Goal: Information Seeking & Learning: Learn about a topic

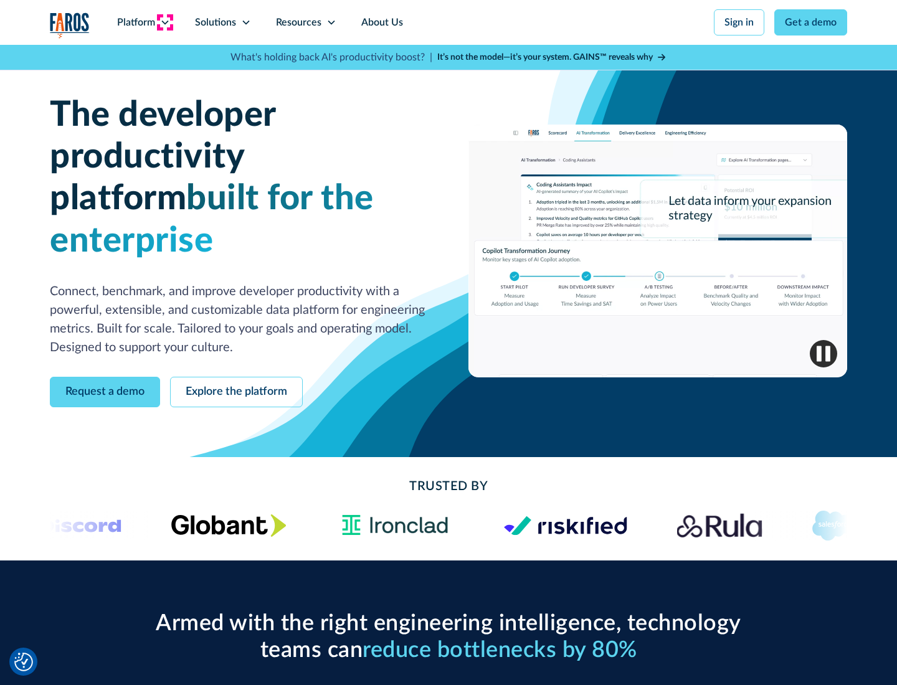
click at [164, 22] on icon at bounding box center [165, 22] width 10 height 10
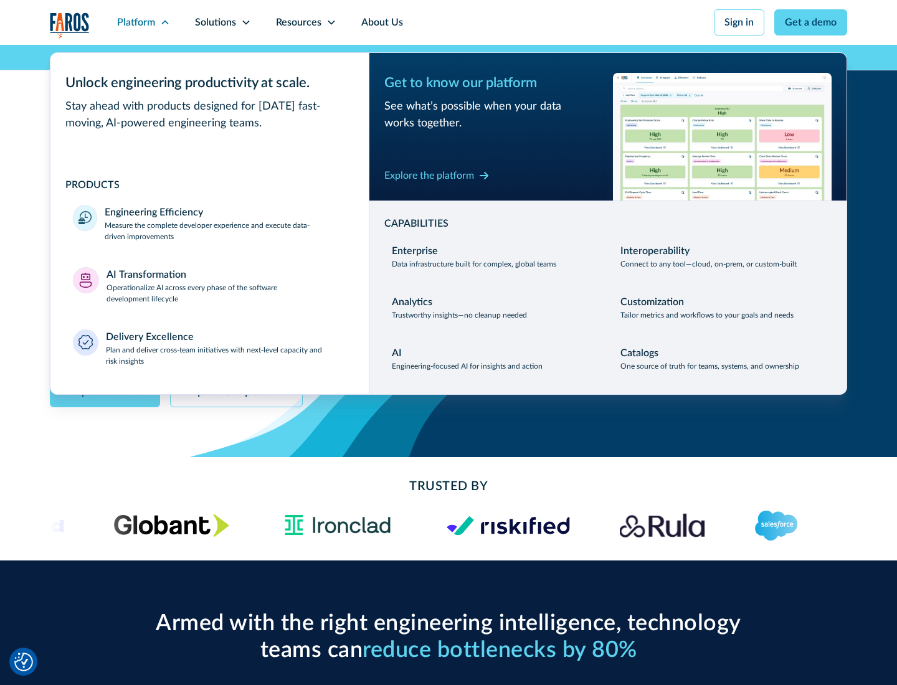
click at [226, 230] on p "Measure the complete developer experience and execute data-driven improvements" at bounding box center [226, 231] width 242 height 22
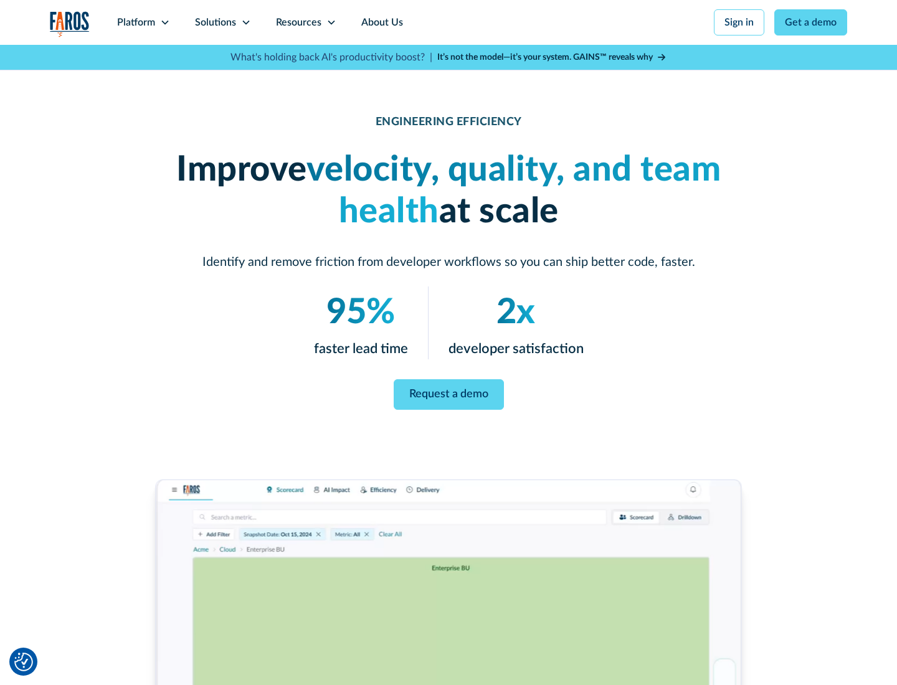
scroll to position [52, 0]
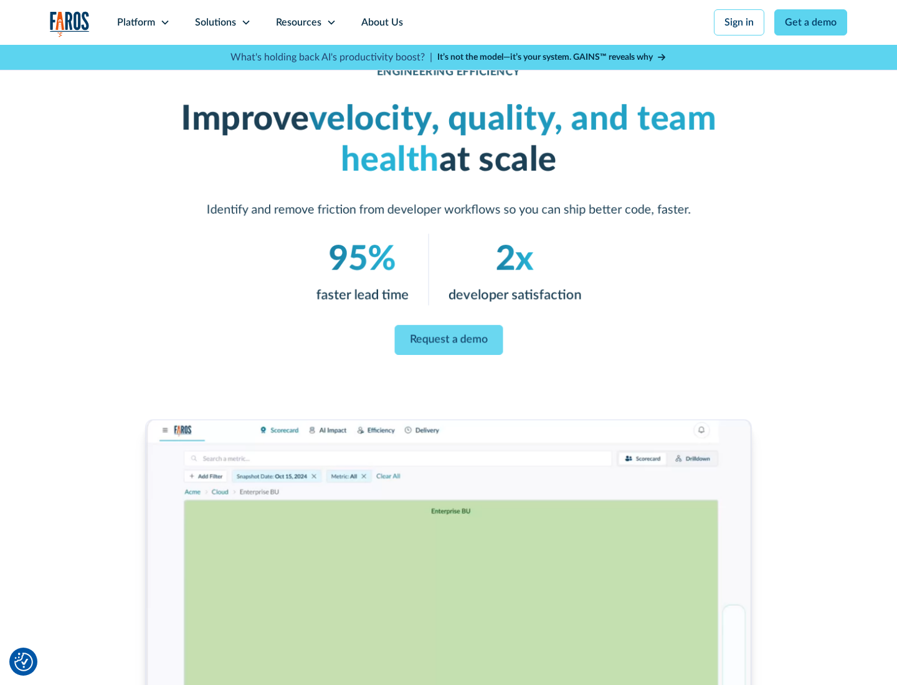
click at [449, 340] on link "Request a demo" at bounding box center [448, 340] width 108 height 30
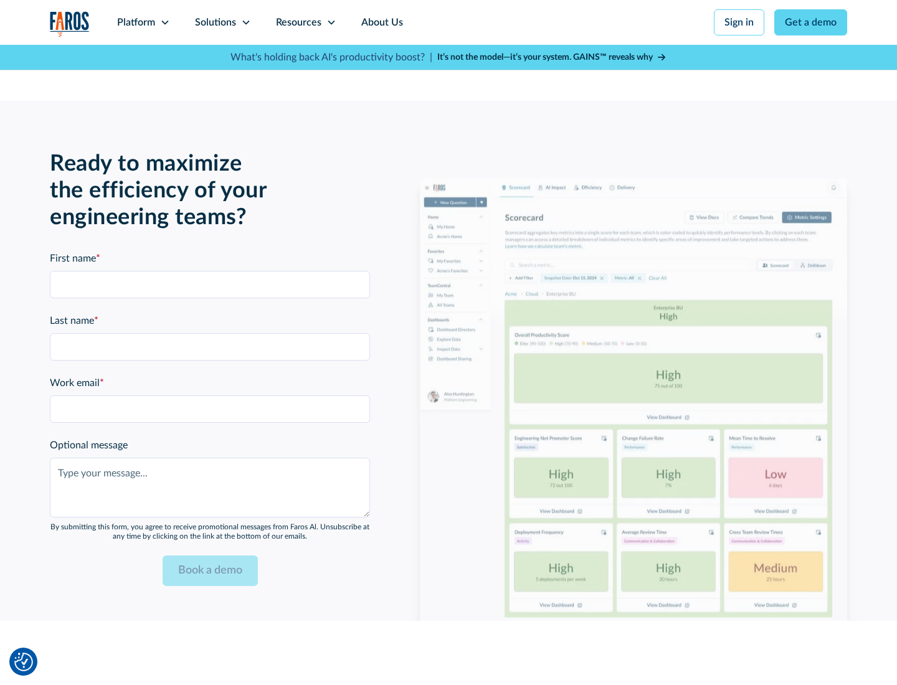
scroll to position [2733, 0]
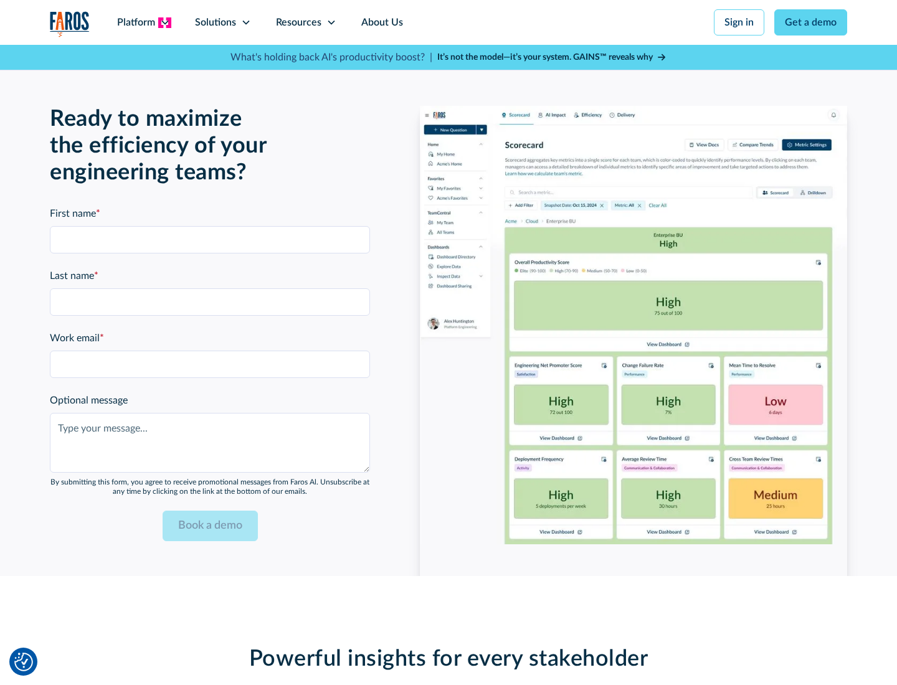
click at [164, 22] on icon at bounding box center [165, 22] width 10 height 10
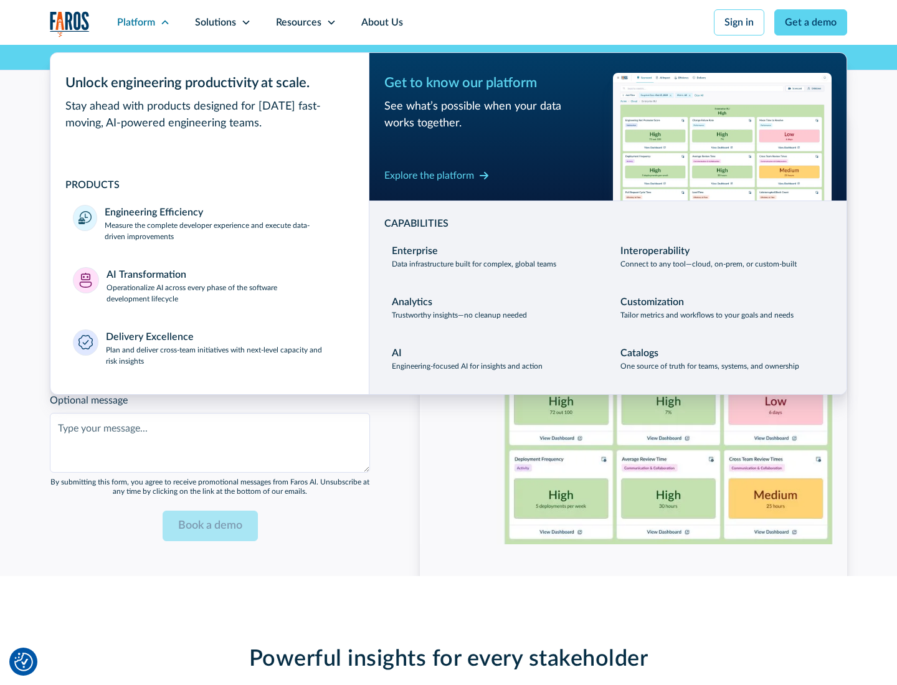
click at [226, 285] on p "Operationalize AI across every phase of the software development lifecycle" at bounding box center [227, 293] width 240 height 22
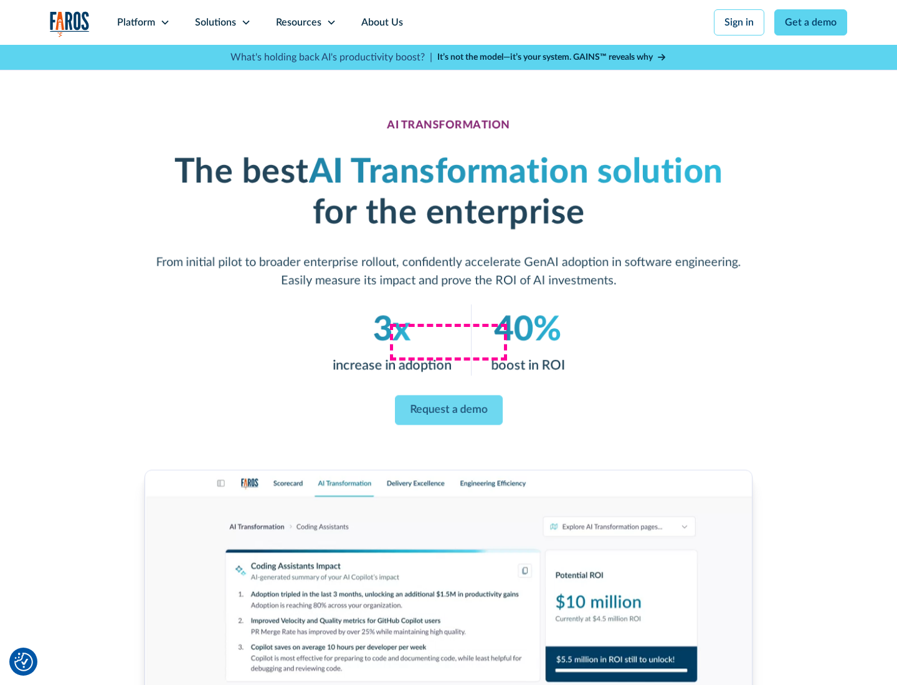
scroll to position [71, 0]
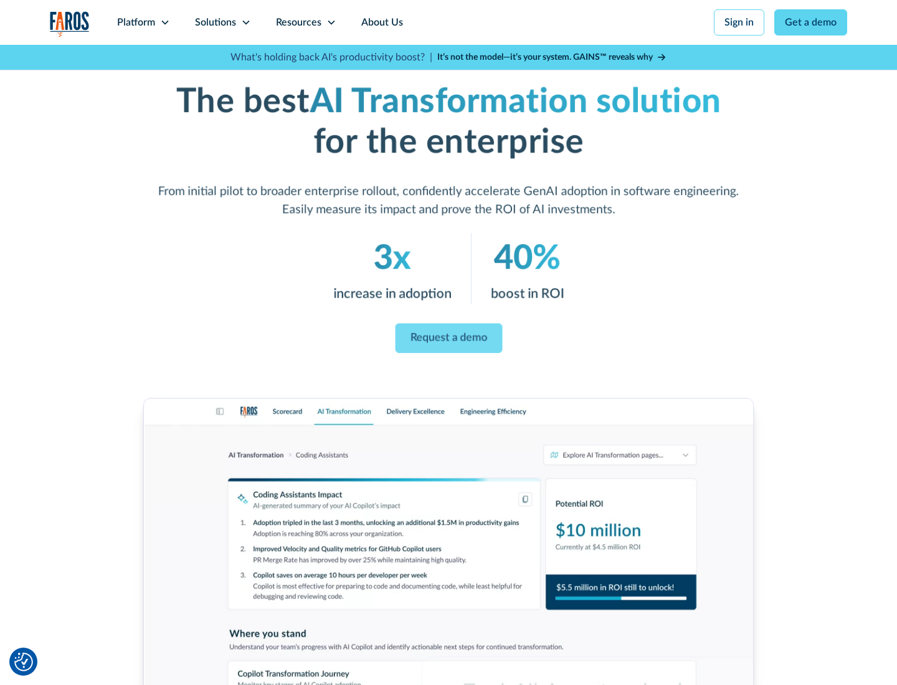
click at [449, 338] on link "Request a demo" at bounding box center [448, 339] width 107 height 30
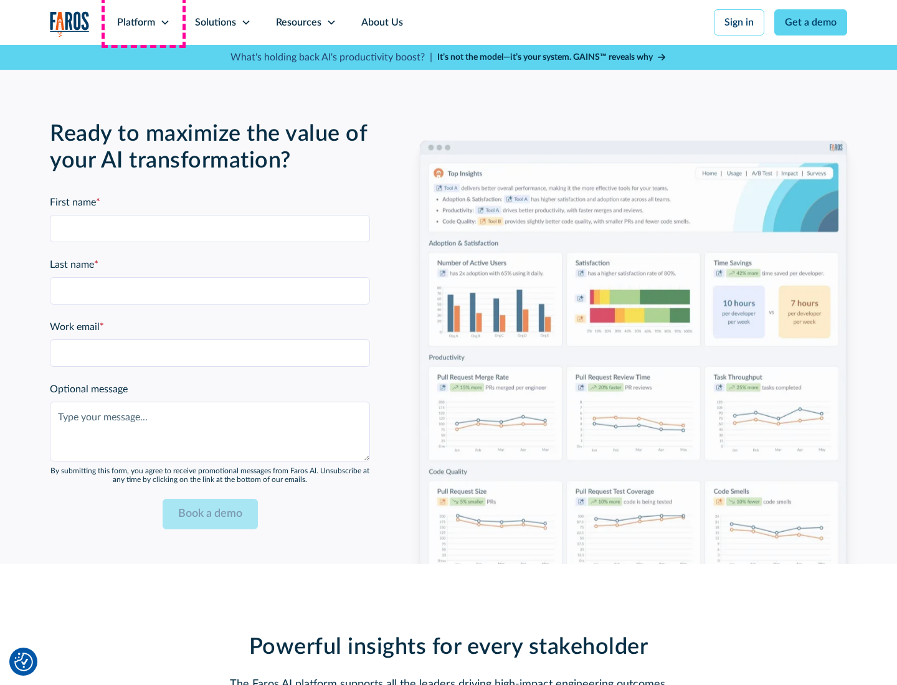
scroll to position [3033, 0]
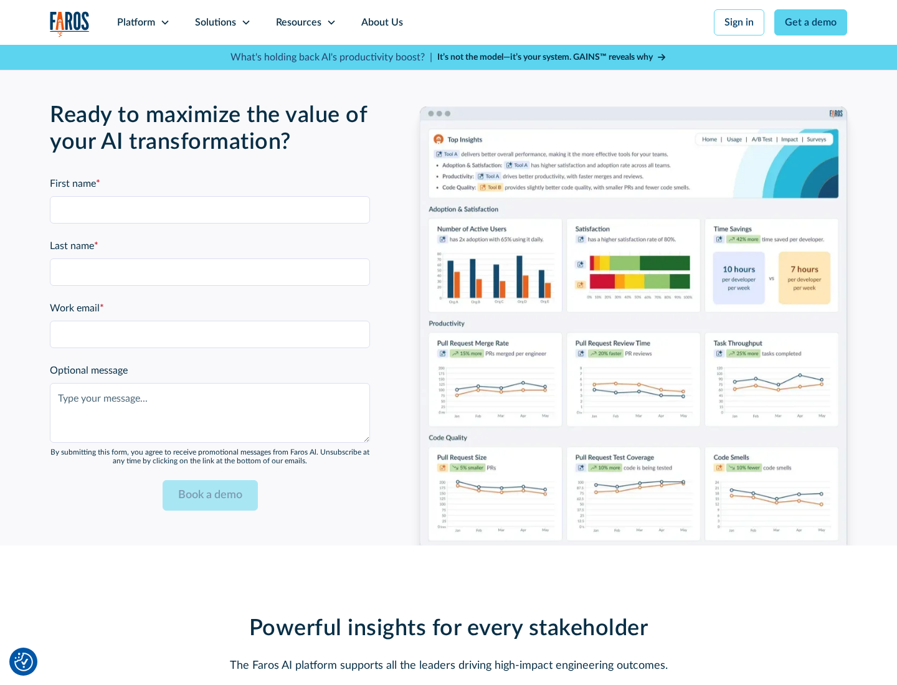
click at [143, 22] on div "Platform" at bounding box center [136, 22] width 38 height 15
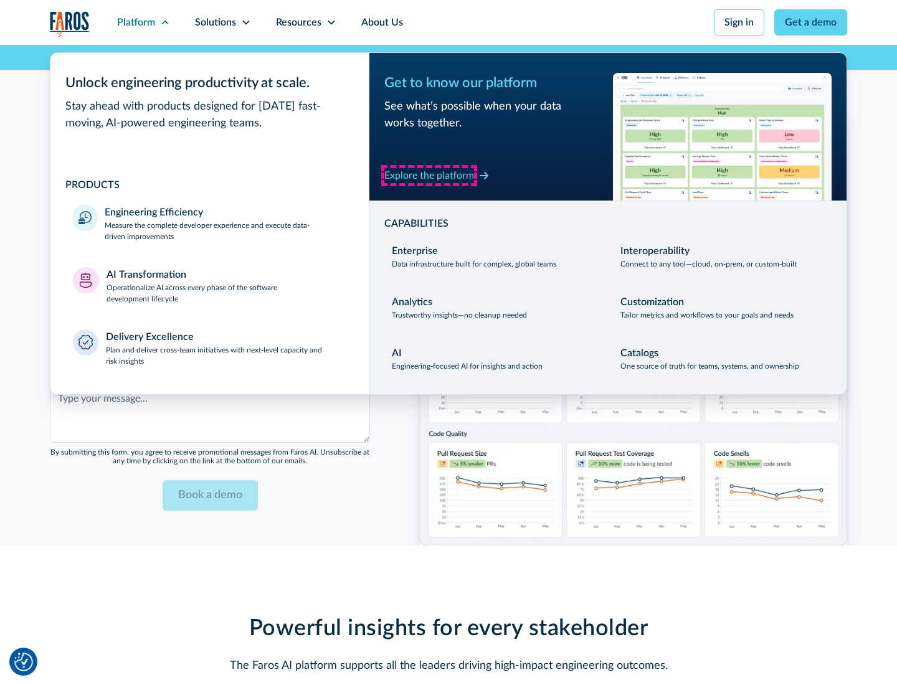
click at [429, 175] on div "Explore the platform" at bounding box center [429, 175] width 90 height 15
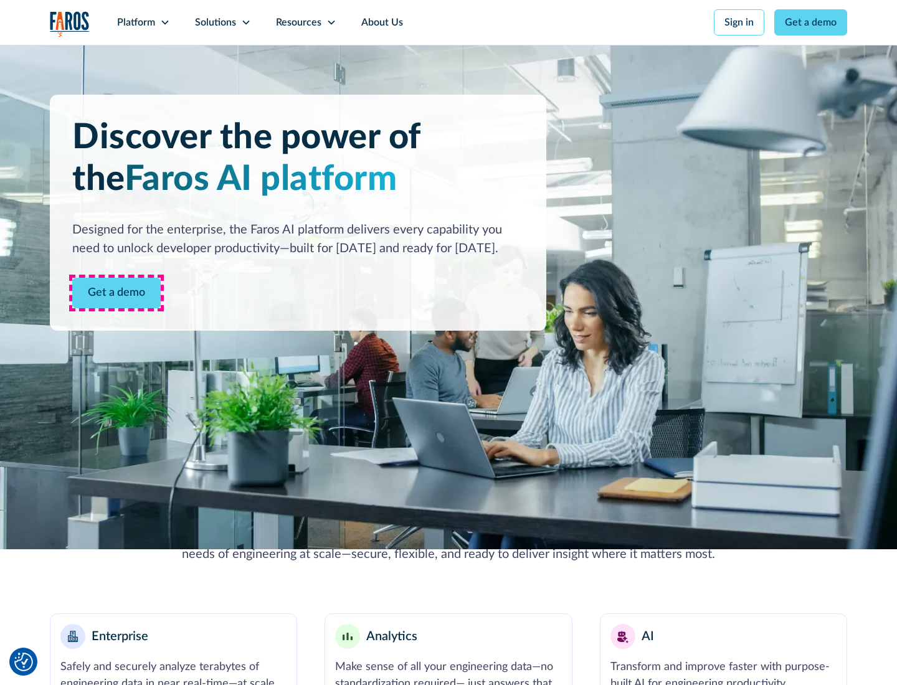
click at [116, 293] on link "Get a demo" at bounding box center [116, 293] width 88 height 31
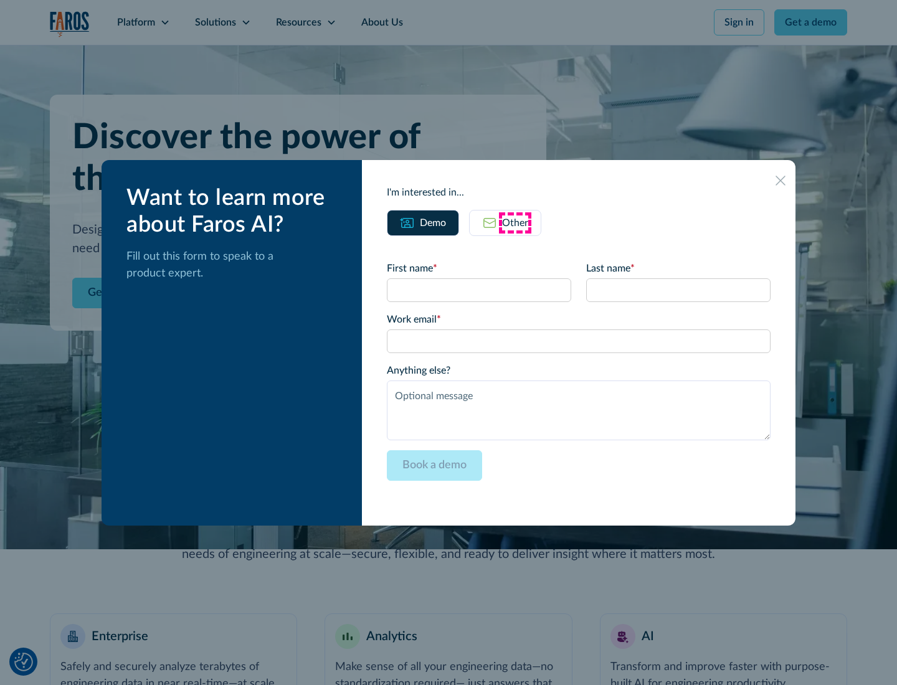
click at [515, 222] on div "Other" at bounding box center [515, 223] width 26 height 15
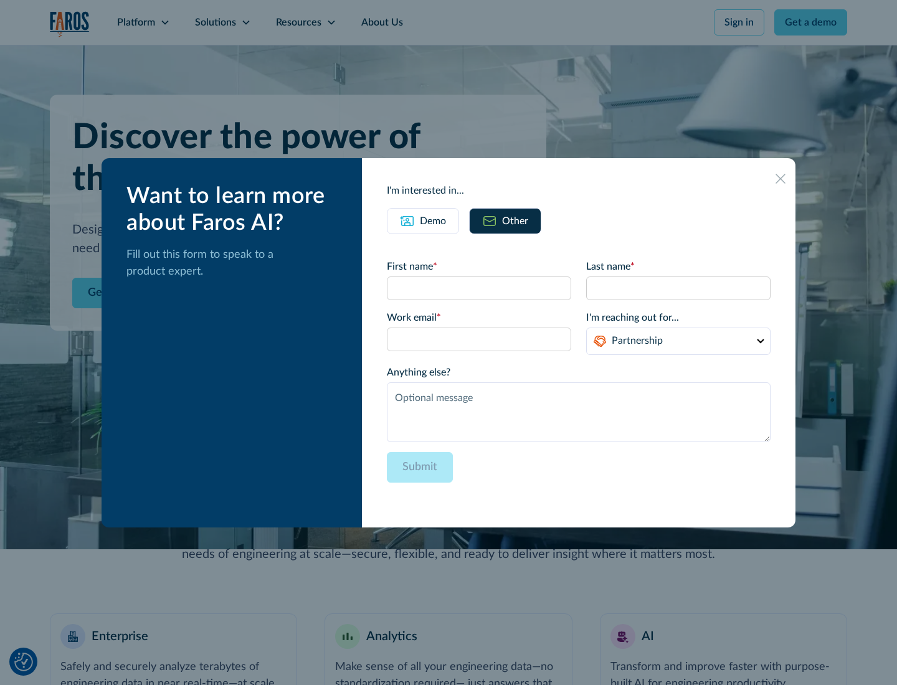
click at [433, 221] on div "Demo" at bounding box center [433, 221] width 26 height 15
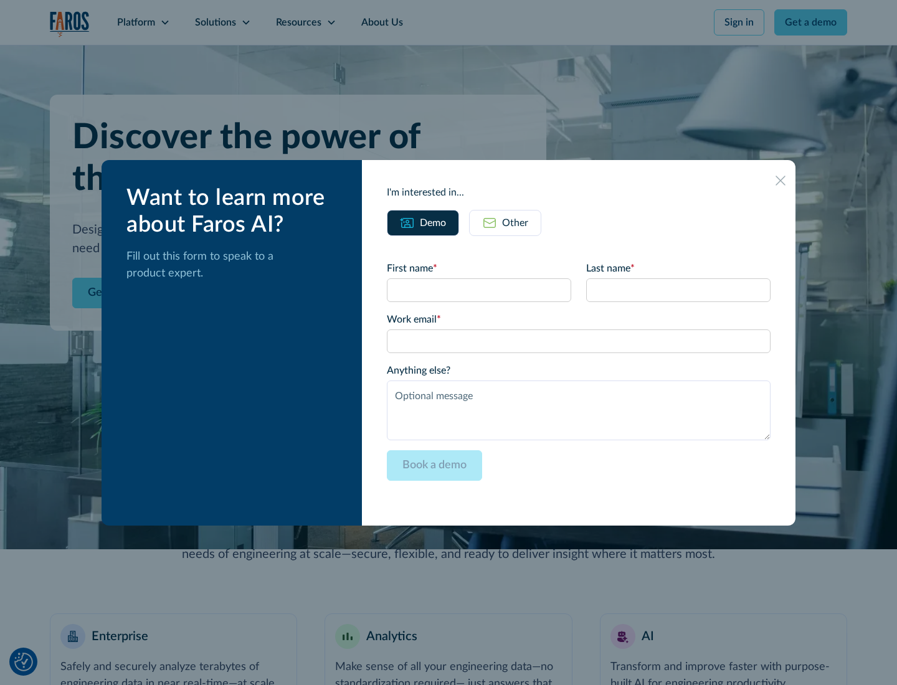
click at [781, 180] on icon at bounding box center [781, 181] width 10 height 10
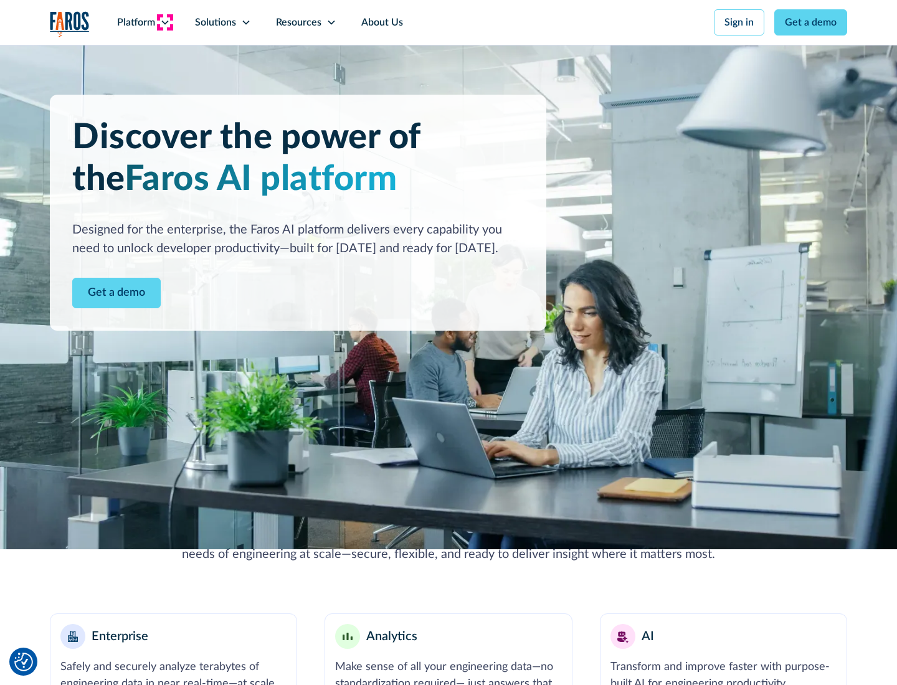
click at [164, 22] on icon at bounding box center [165, 22] width 10 height 10
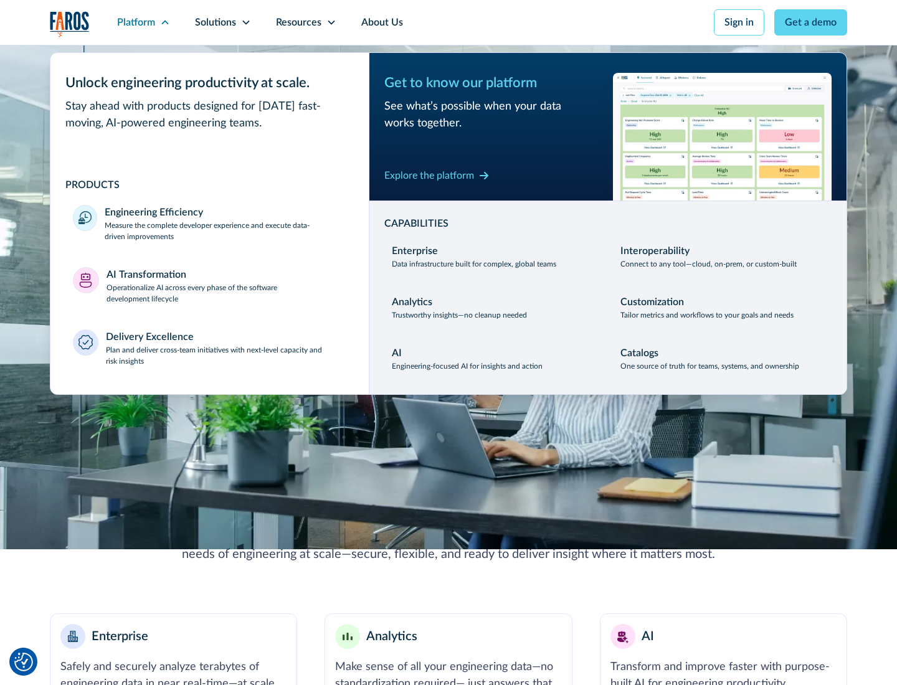
click at [226, 355] on p "Plan and deliver cross-team initiatives with next-level capacity and risk insig…" at bounding box center [226, 355] width 241 height 22
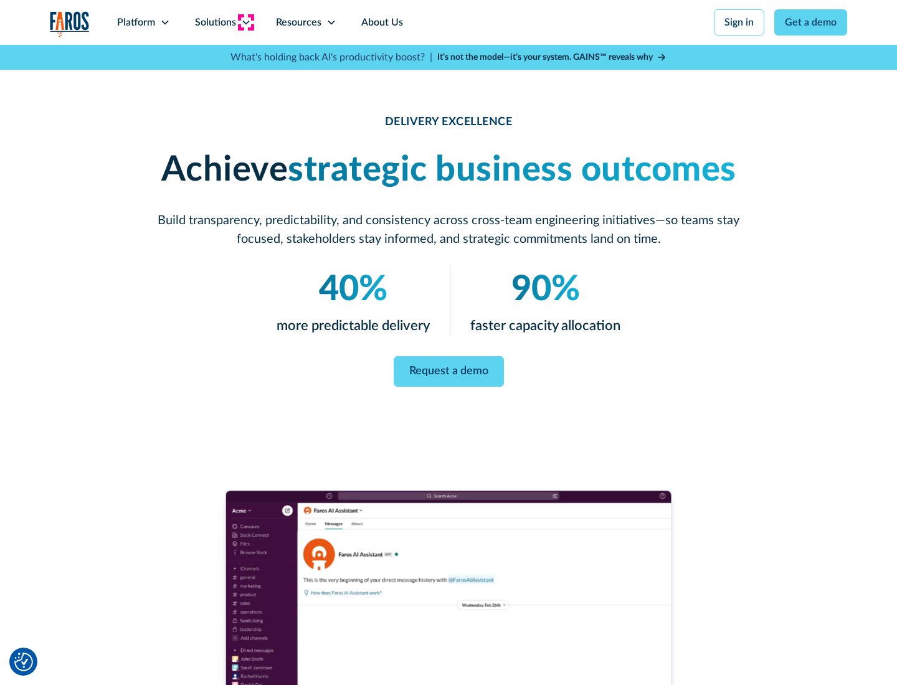
click at [245, 22] on icon at bounding box center [246, 22] width 10 height 10
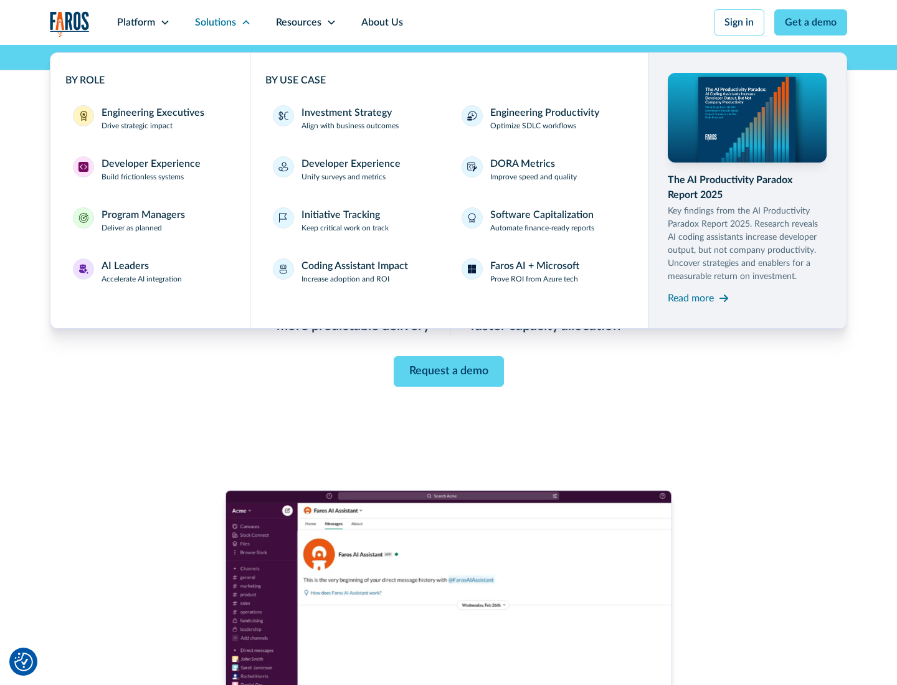
click at [150, 118] on div "Engineering Executives" at bounding box center [153, 112] width 103 height 15
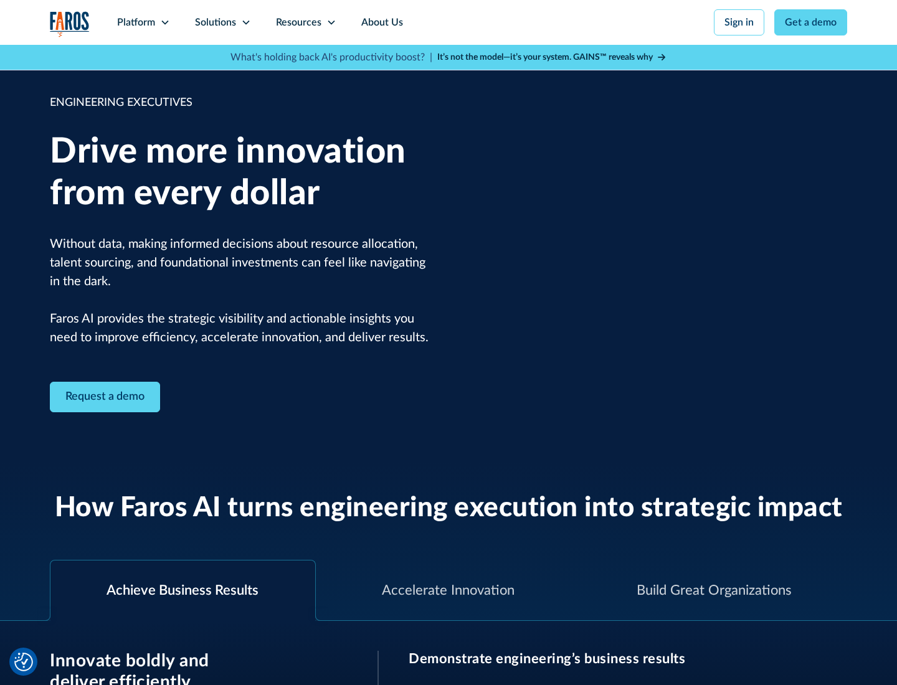
click at [245, 22] on icon at bounding box center [246, 22] width 10 height 10
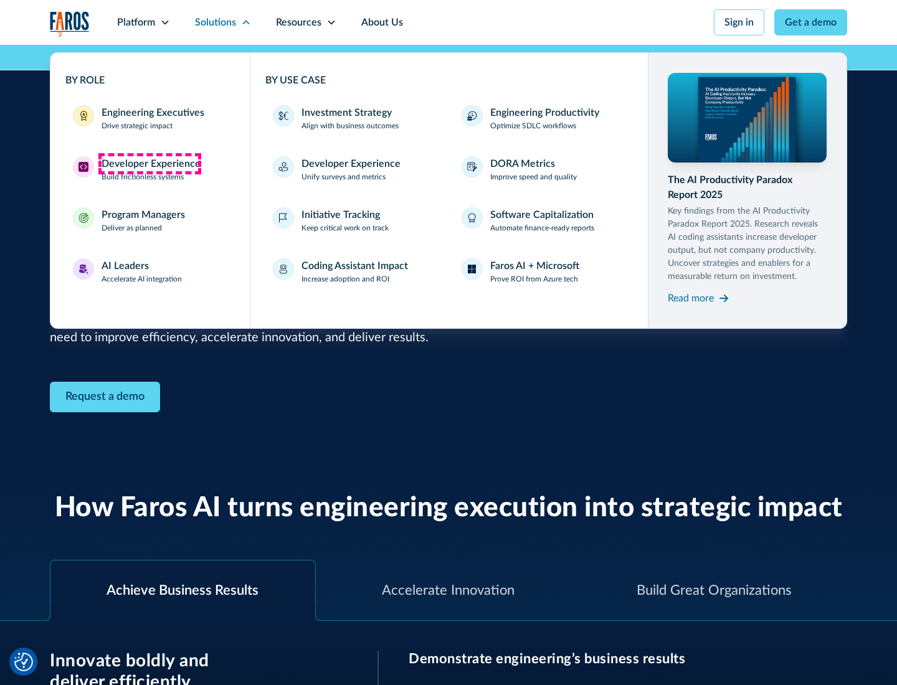
click at [150, 164] on div "Developer Experience" at bounding box center [151, 163] width 99 height 15
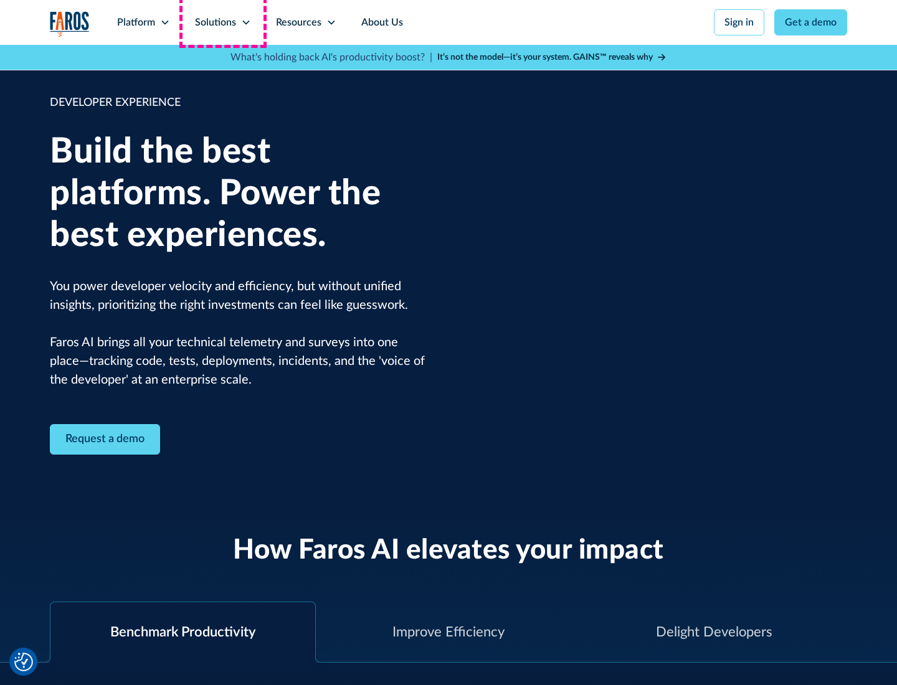
click at [222, 22] on div "Solutions" at bounding box center [215, 22] width 41 height 15
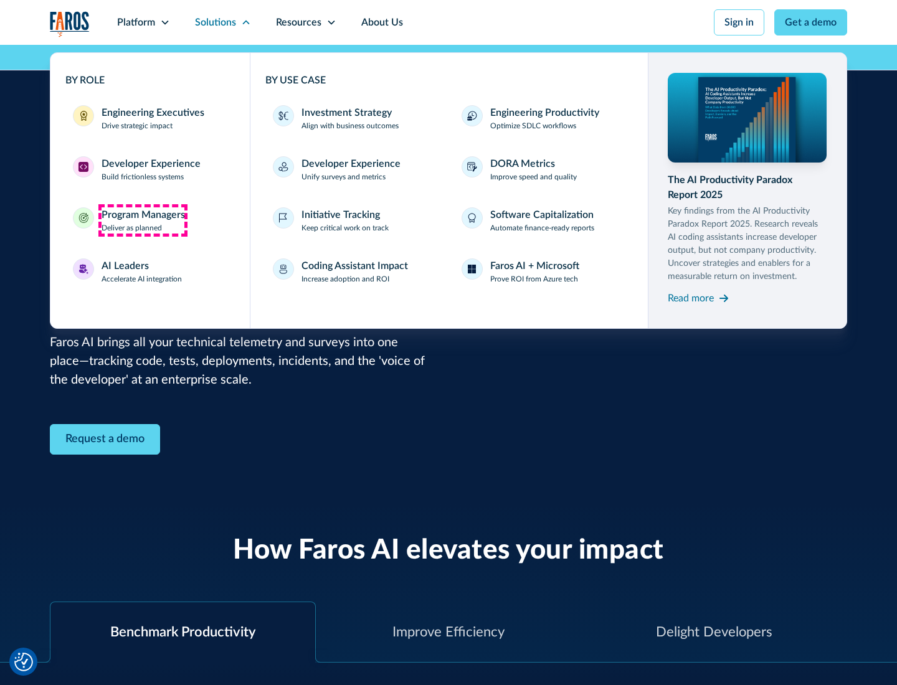
click at [143, 221] on div "Program Managers" at bounding box center [143, 214] width 83 height 15
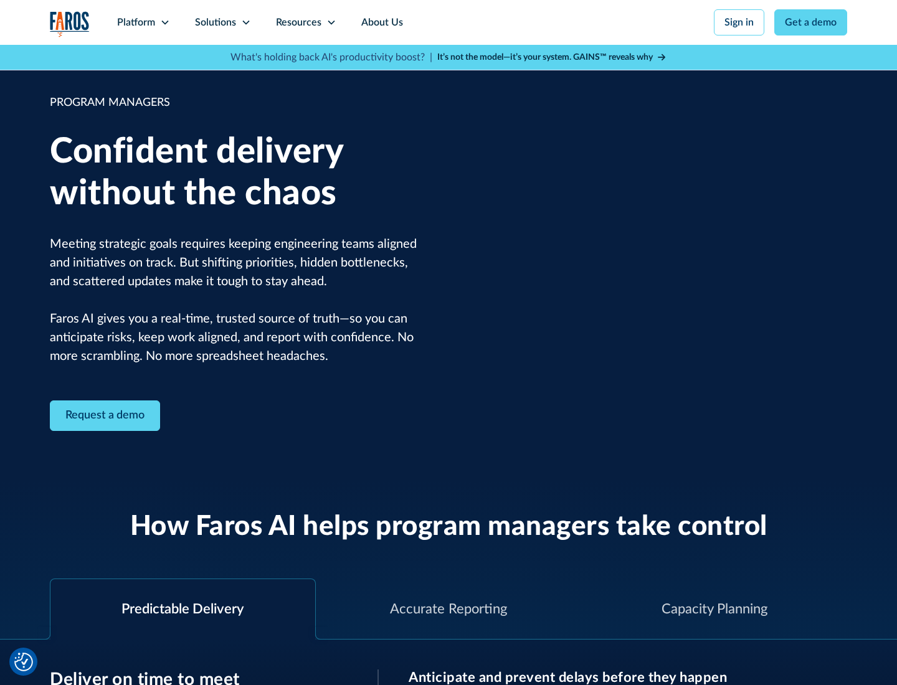
click at [245, 22] on icon at bounding box center [246, 22] width 10 height 10
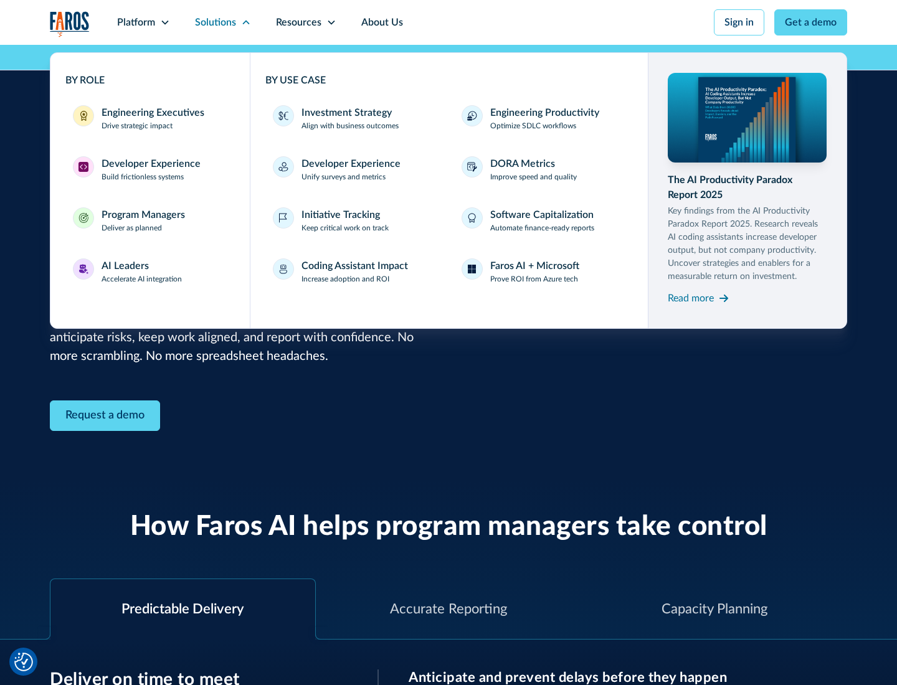
click at [142, 272] on div "AI Leaders" at bounding box center [125, 266] width 47 height 15
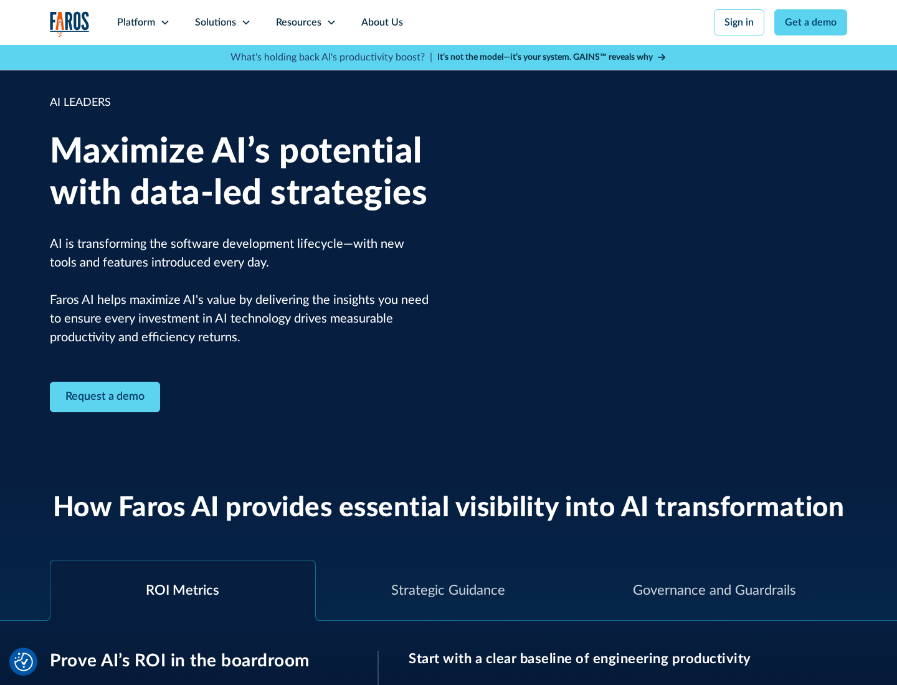
click at [245, 22] on icon at bounding box center [246, 22] width 10 height 10
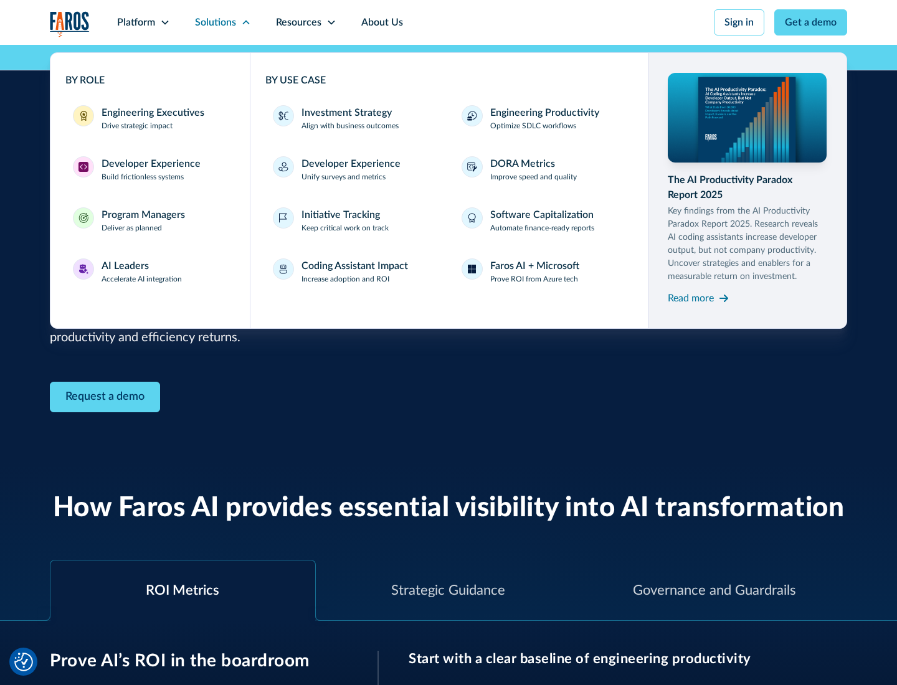
click at [345, 113] on div "Investment Strategy" at bounding box center [347, 112] width 90 height 15
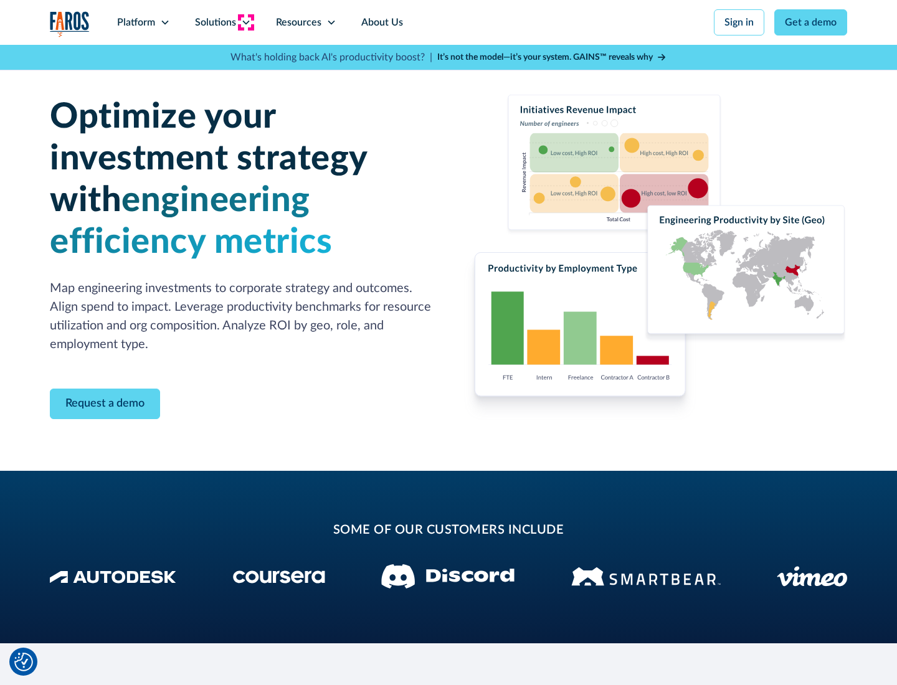
click at [245, 22] on icon at bounding box center [246, 22] width 10 height 10
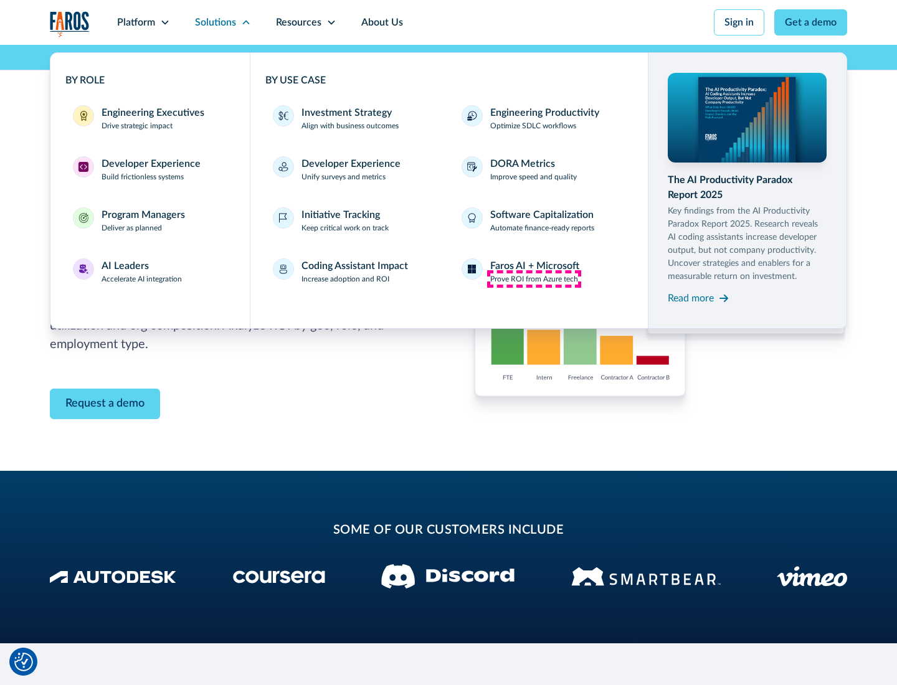
click at [534, 279] on p "Prove ROI from Azure tech" at bounding box center [534, 278] width 88 height 11
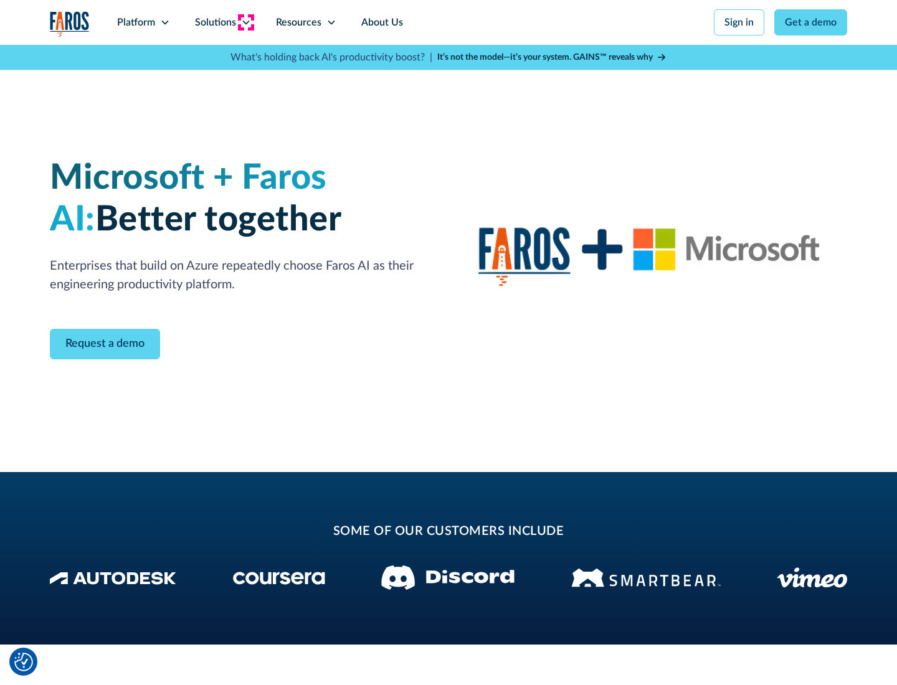
click at [245, 22] on icon at bounding box center [246, 22] width 10 height 10
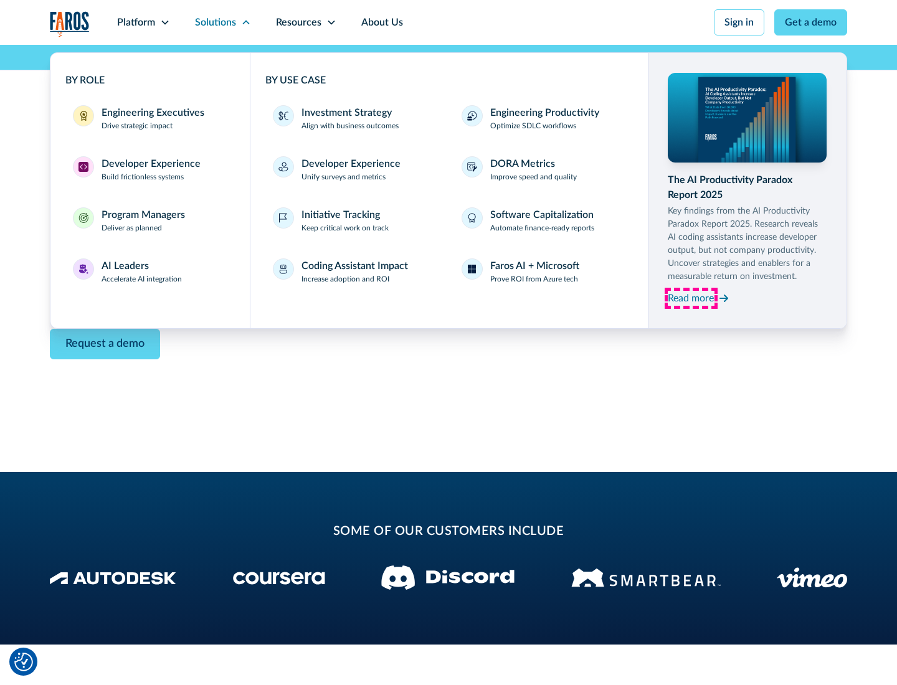
click at [691, 298] on div "Read more" at bounding box center [691, 298] width 46 height 15
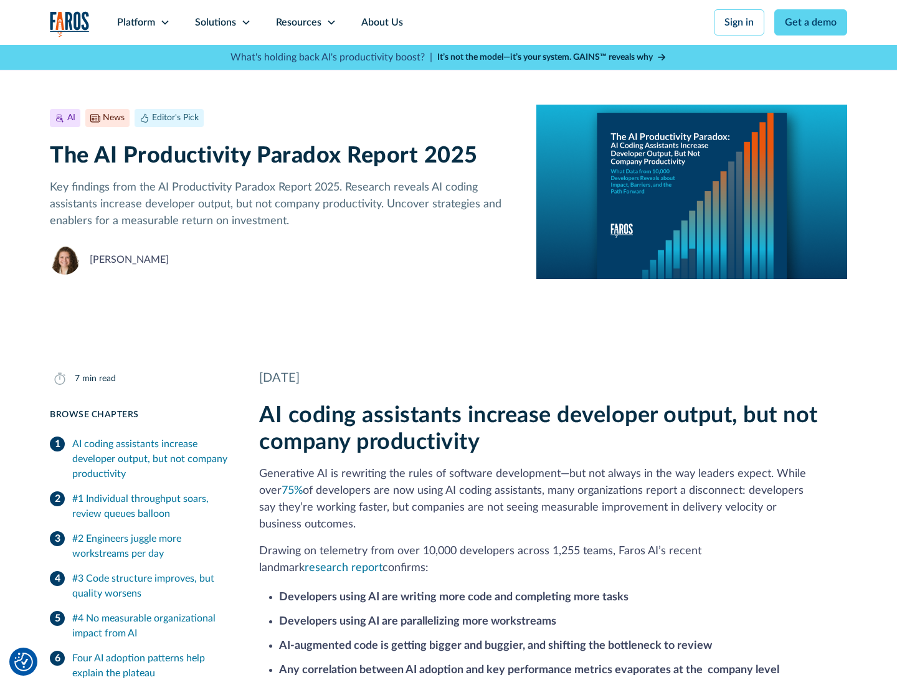
click at [330, 22] on icon at bounding box center [331, 22] width 10 height 10
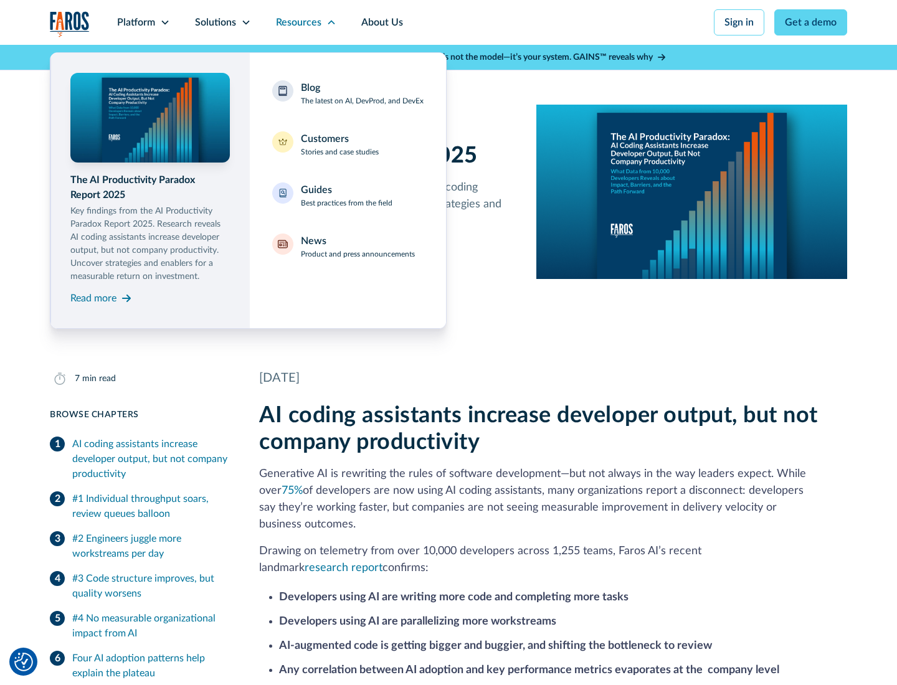
click at [362, 93] on div "Blog The latest on AI, DevProd, and DevEx" at bounding box center [362, 93] width 123 height 26
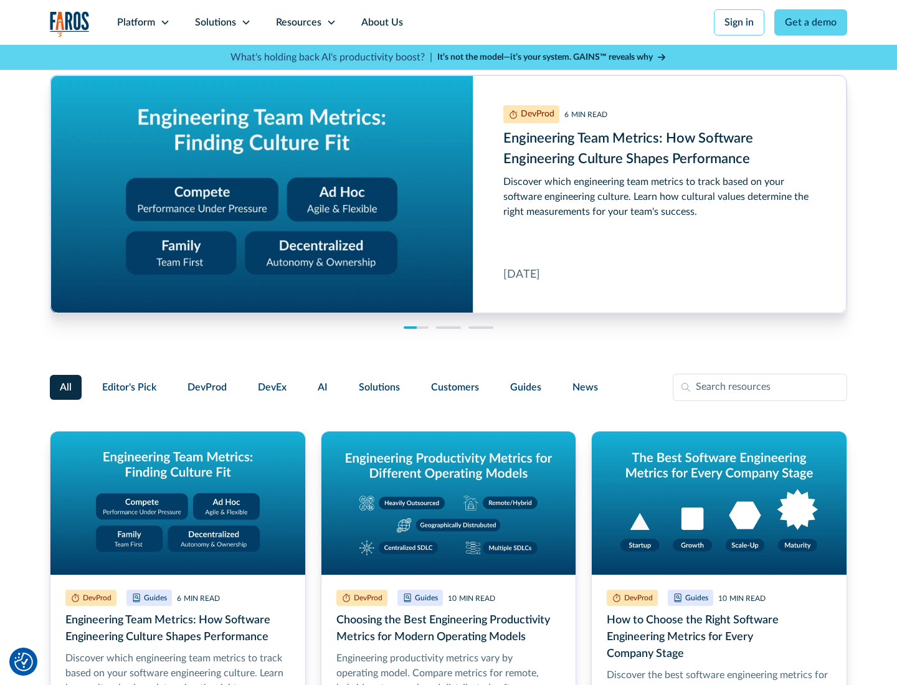
click at [811, 22] on link "Get a demo" at bounding box center [810, 22] width 73 height 26
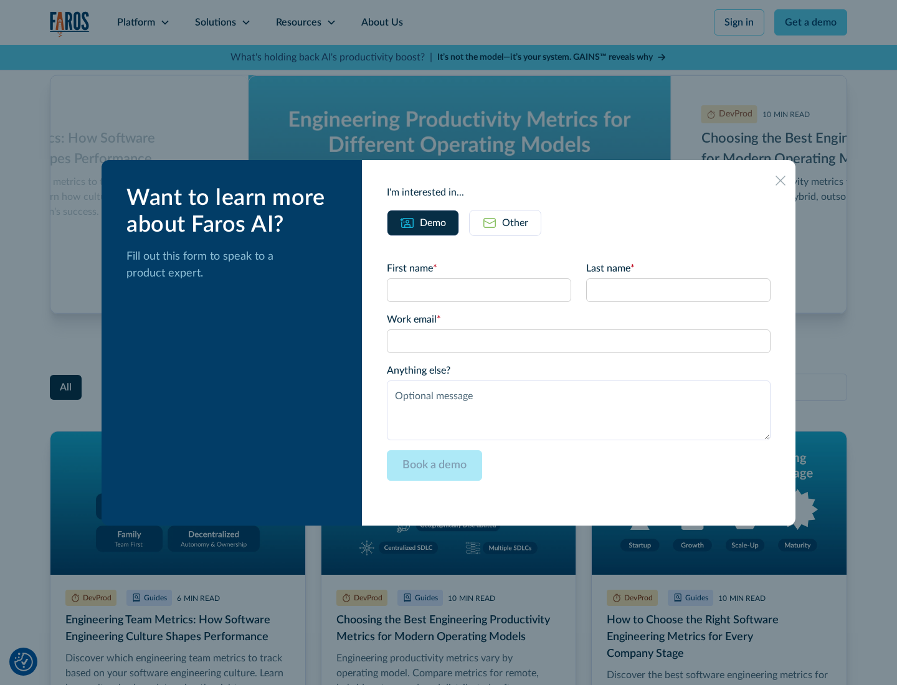
click at [505, 222] on div "Other" at bounding box center [515, 223] width 26 height 15
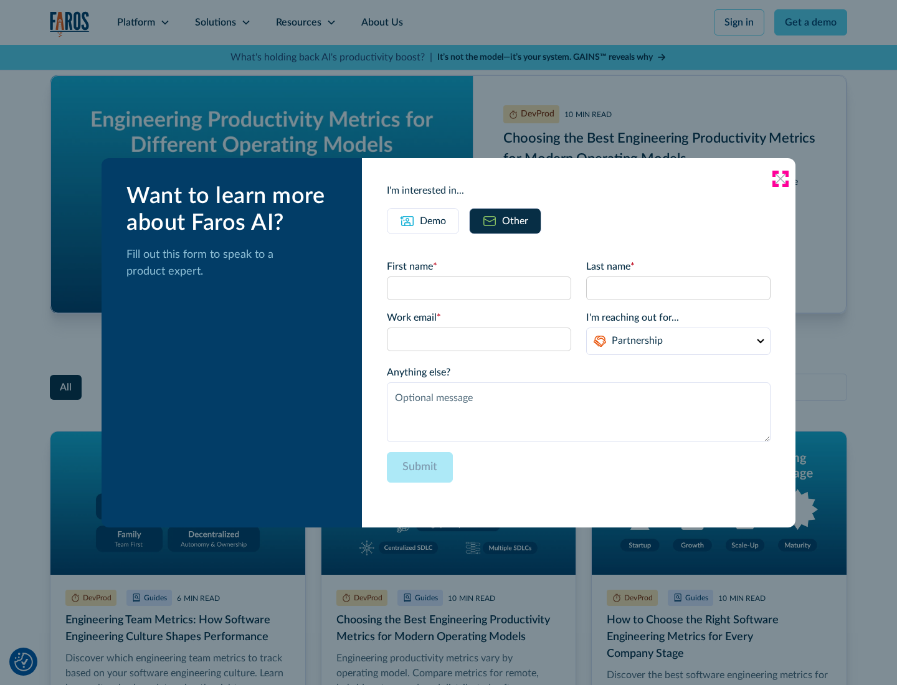
click at [781, 178] on icon at bounding box center [781, 179] width 10 height 10
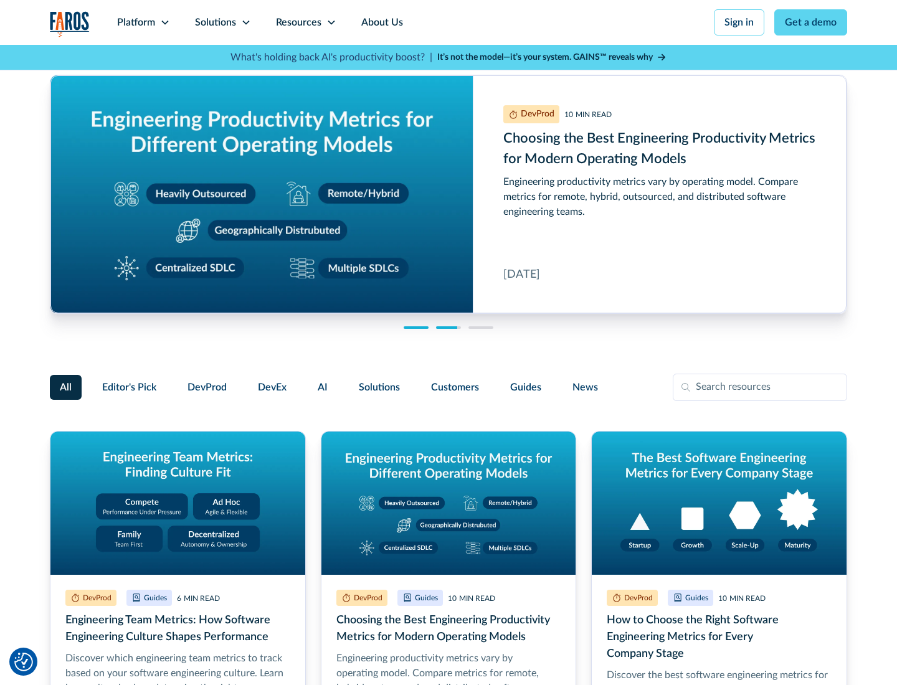
click at [381, 22] on link "About Us" at bounding box center [382, 22] width 67 height 45
